Goal: Information Seeking & Learning: Learn about a topic

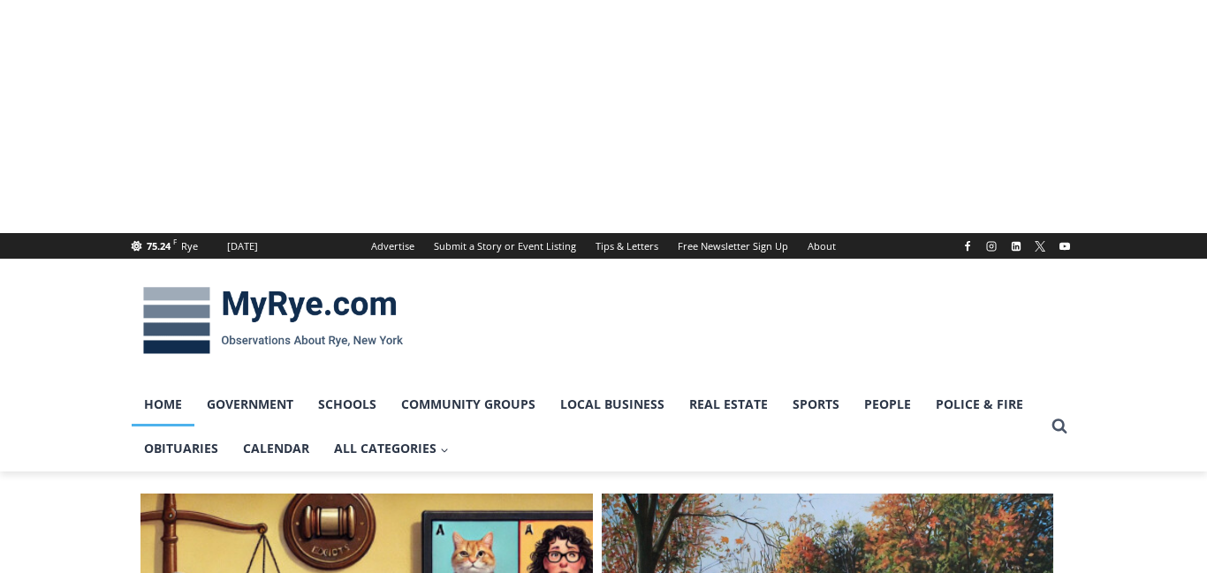
scroll to position [778, 0]
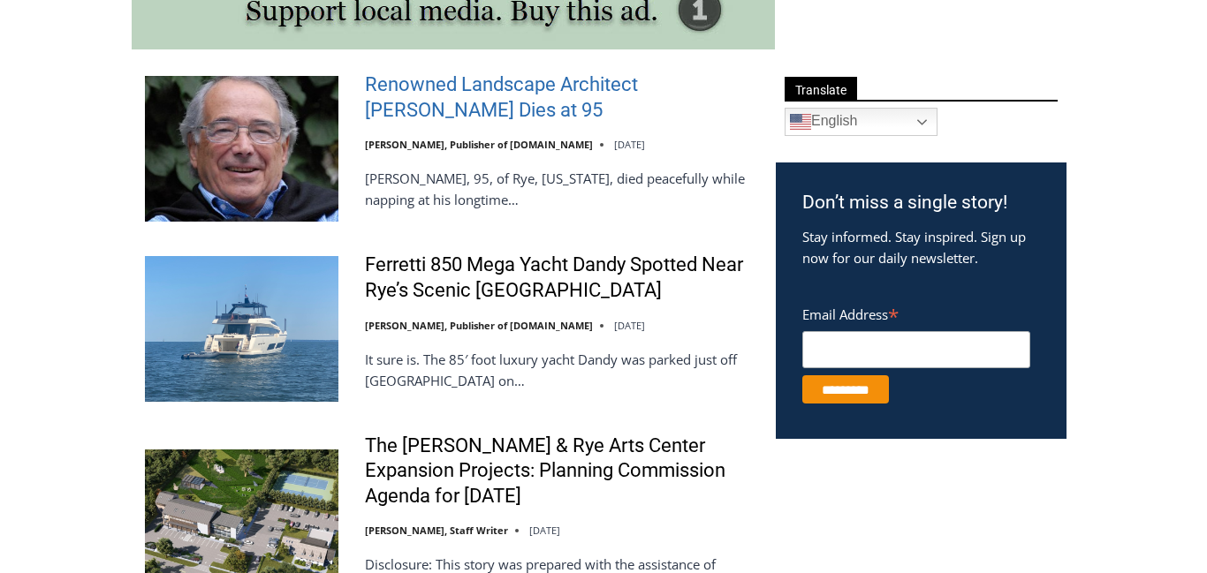
scroll to position [0, 0]
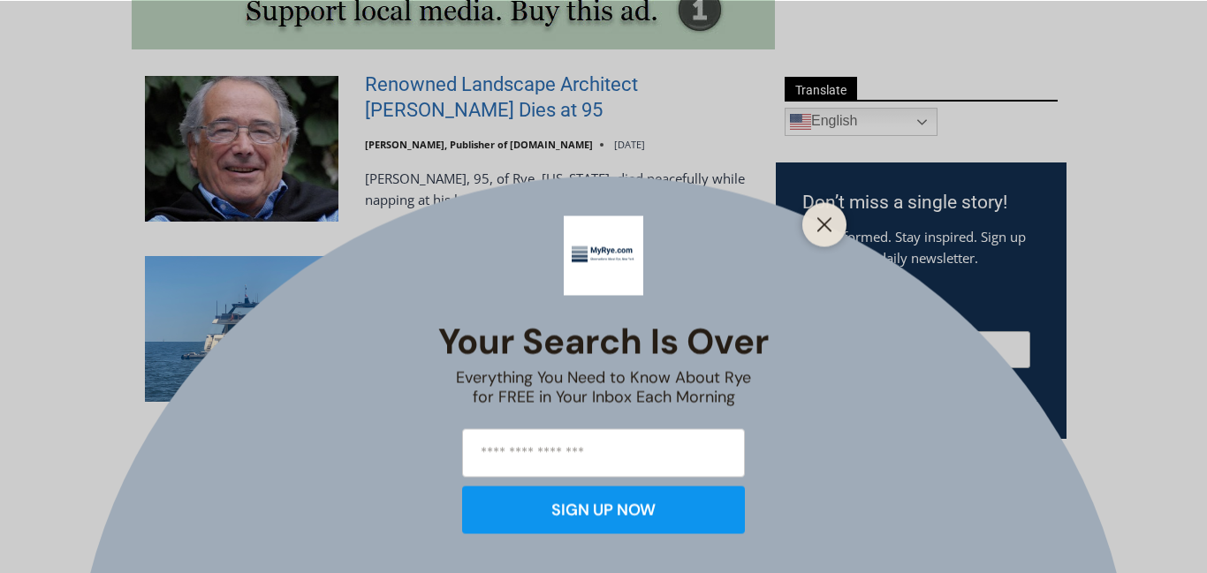
click at [672, 81] on div "Your Search is Over Everything You Need to Know About Rye for FREE in Your Inbo…" at bounding box center [603, 286] width 1207 height 573
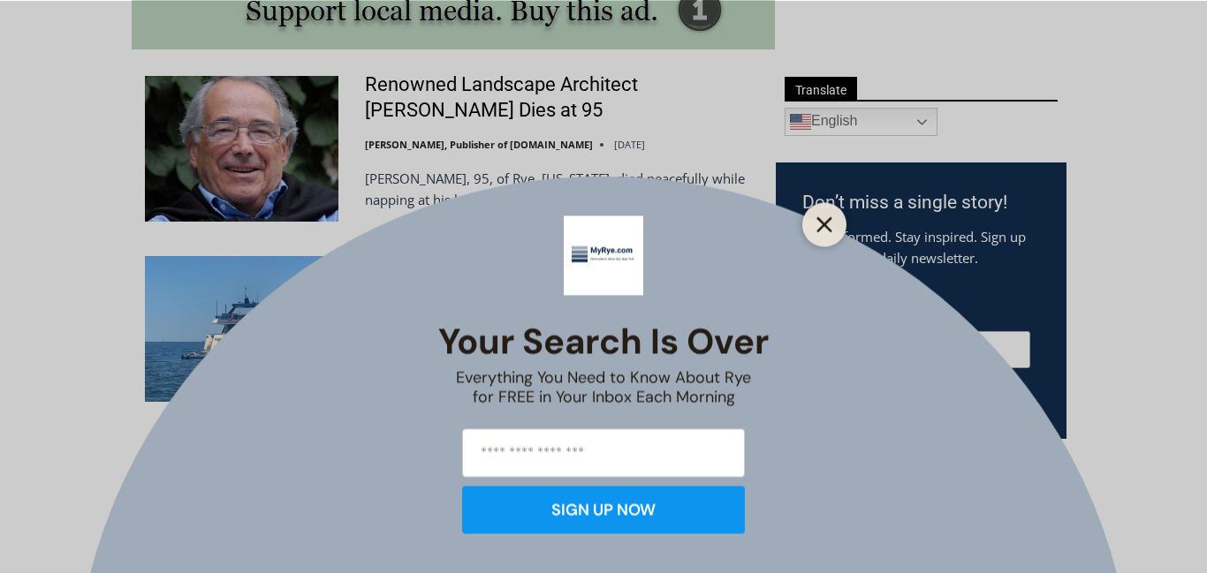
click at [818, 226] on icon "Close" at bounding box center [824, 224] width 16 height 16
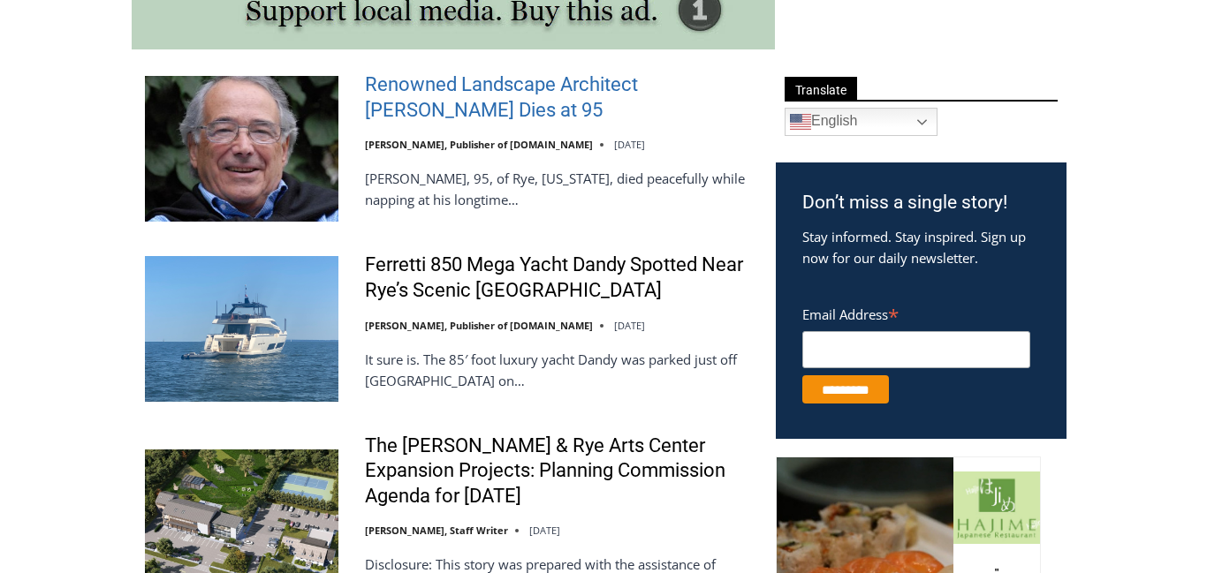
click at [467, 85] on link "Renowned Landscape Architect [PERSON_NAME] Dies at 95" at bounding box center [559, 97] width 388 height 50
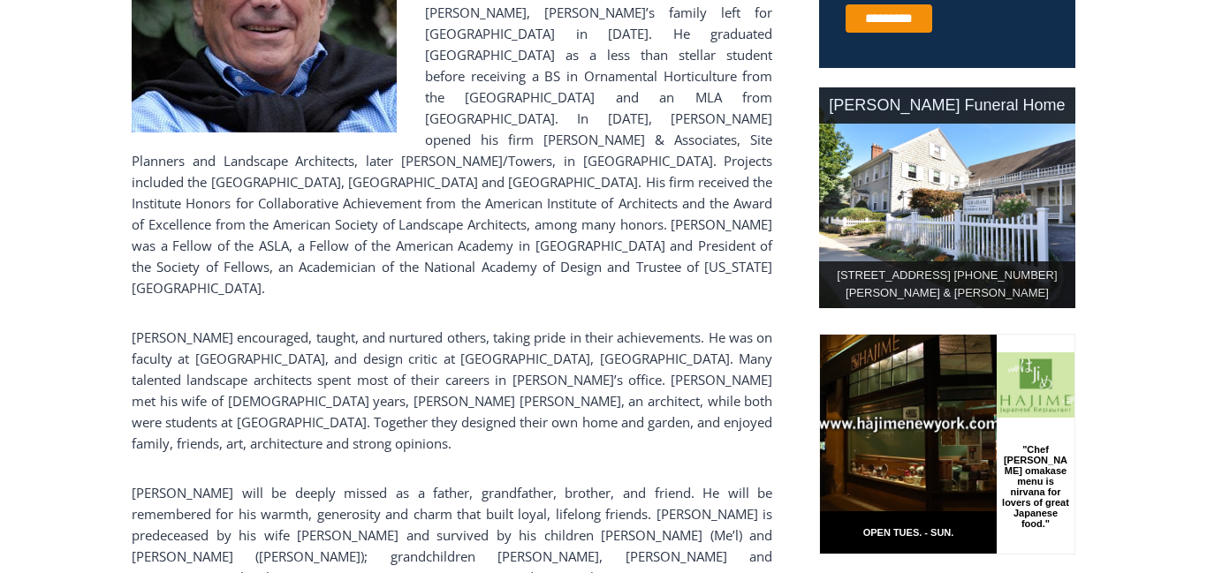
click at [507, 482] on p "[PERSON_NAME] will be deeply missed as a father, grandfather, brother, and frie…" at bounding box center [452, 535] width 641 height 106
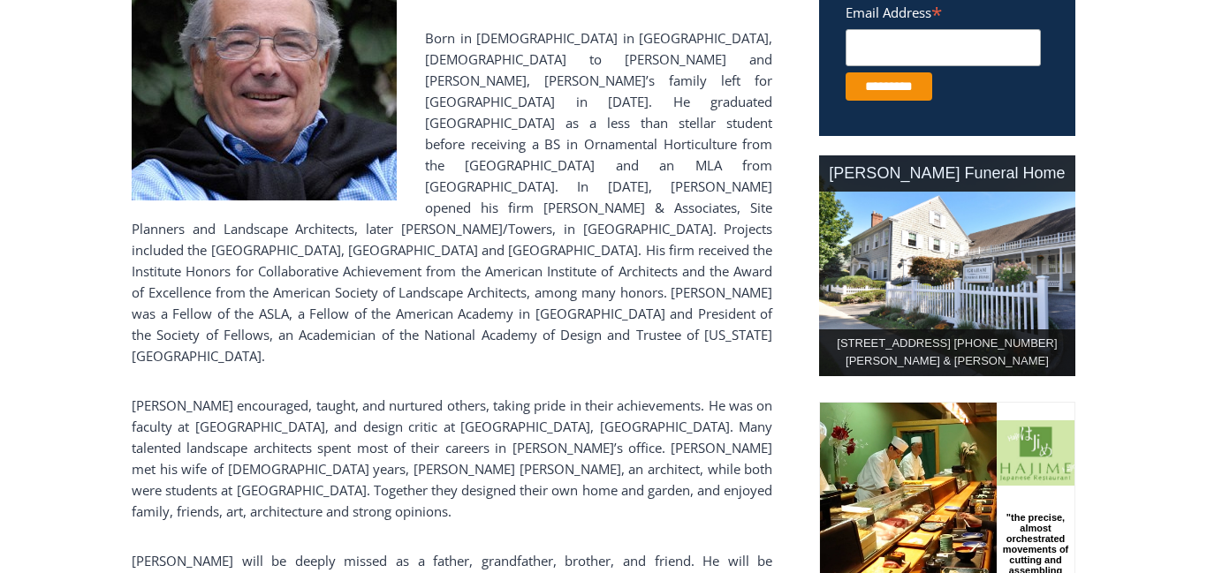
scroll to position [763, 0]
